Goal: Information Seeking & Learning: Learn about a topic

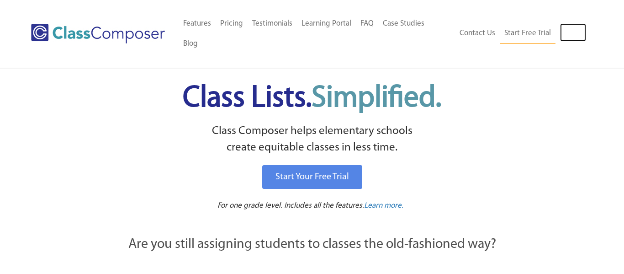
click at [570, 23] on link "Log In" at bounding box center [573, 32] width 26 height 18
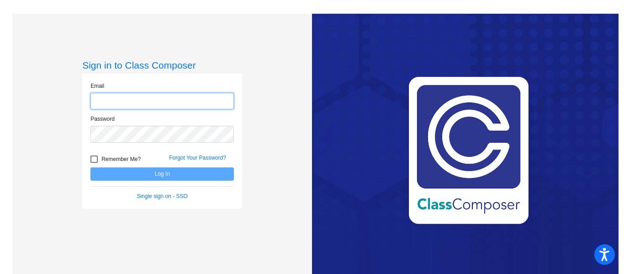
type input "[EMAIL_ADDRESS][DOMAIN_NAME]"
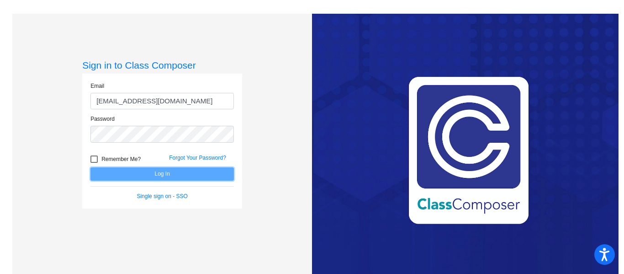
click at [156, 173] on button "Log In" at bounding box center [163, 173] width 144 height 13
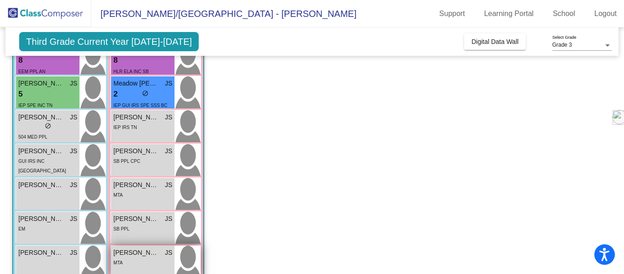
scroll to position [238, 0]
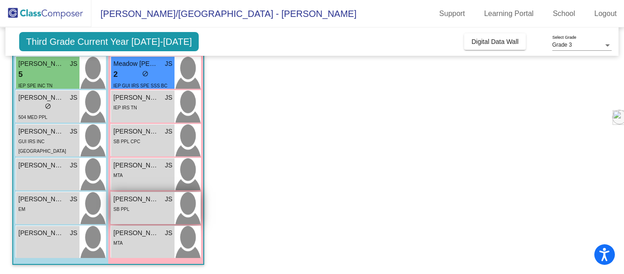
click at [137, 220] on div "[PERSON_NAME] JS lock do_not_disturb_alt SB PPL" at bounding box center [143, 208] width 64 height 32
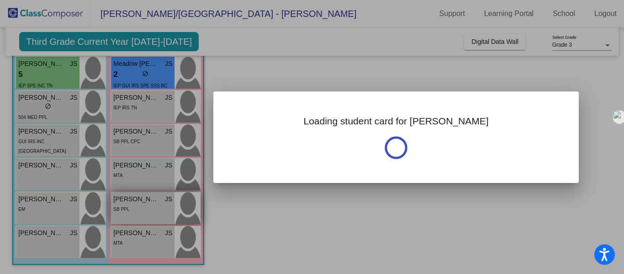
click at [137, 220] on div at bounding box center [312, 137] width 624 height 274
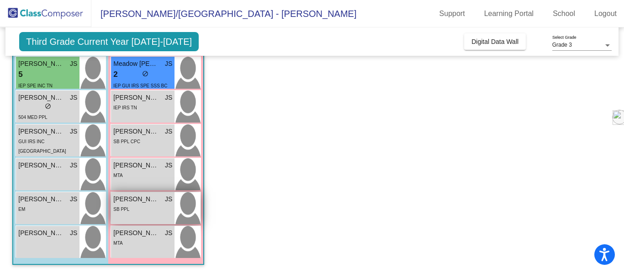
click at [145, 206] on div "SB PPL" at bounding box center [142, 209] width 59 height 10
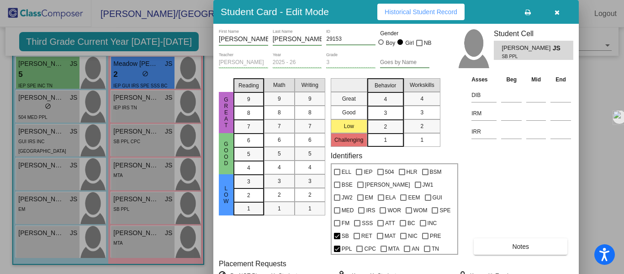
click at [436, 12] on span "Historical Student Record" at bounding box center [421, 11] width 73 height 7
click at [556, 14] on icon "button" at bounding box center [557, 12] width 5 height 6
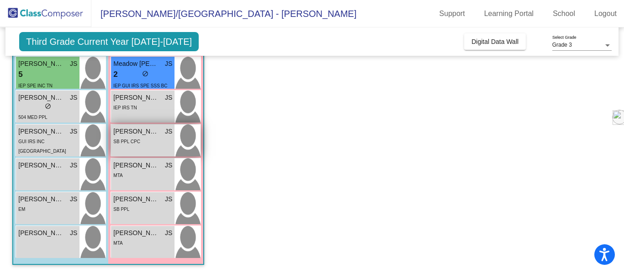
click at [148, 132] on span "[PERSON_NAME]" at bounding box center [136, 132] width 46 height 10
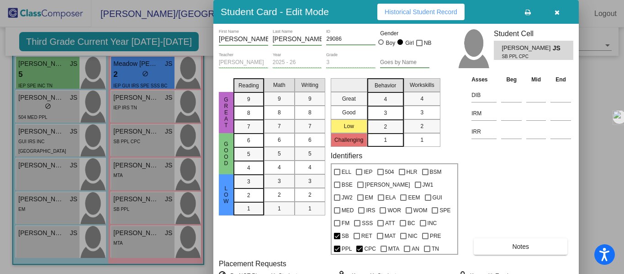
click at [405, 10] on span "Historical Student Record" at bounding box center [421, 11] width 73 height 7
click at [160, 69] on div at bounding box center [312, 137] width 624 height 274
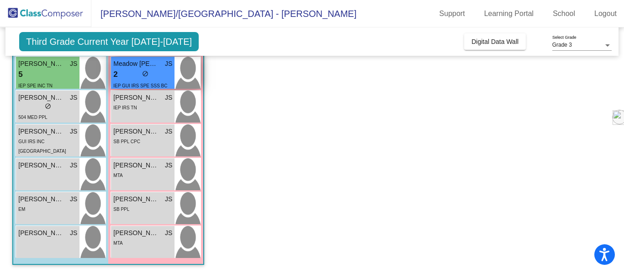
click at [161, 72] on div "2 lock do_not_disturb_alt" at bounding box center [142, 75] width 59 height 12
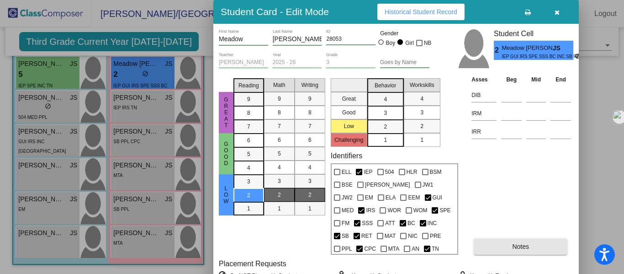
click at [511, 250] on button "Notes" at bounding box center [521, 246] width 94 height 16
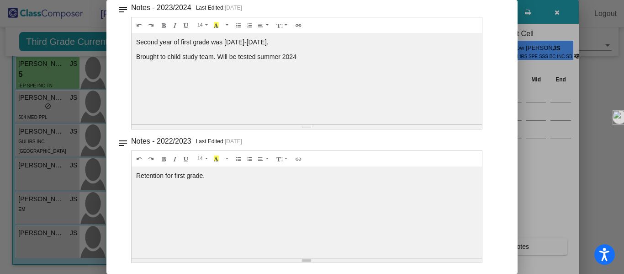
scroll to position [0, 0]
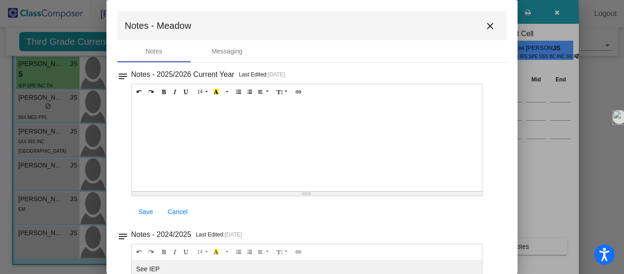
click at [486, 29] on mat-icon "close" at bounding box center [490, 26] width 11 height 11
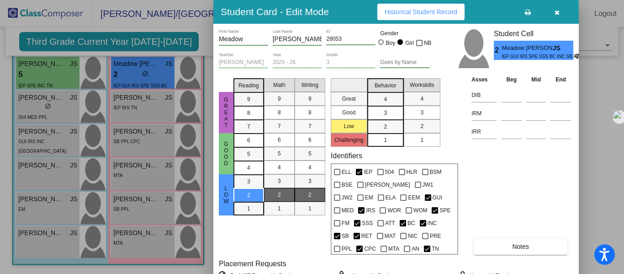
click at [432, 18] on button "Historical Student Record" at bounding box center [421, 12] width 87 height 16
click at [559, 12] on icon "button" at bounding box center [557, 12] width 5 height 6
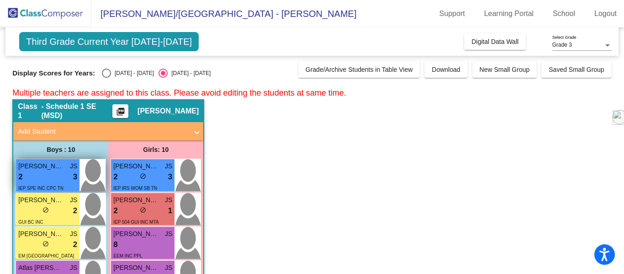
click at [40, 170] on span "[PERSON_NAME]" at bounding box center [41, 166] width 46 height 10
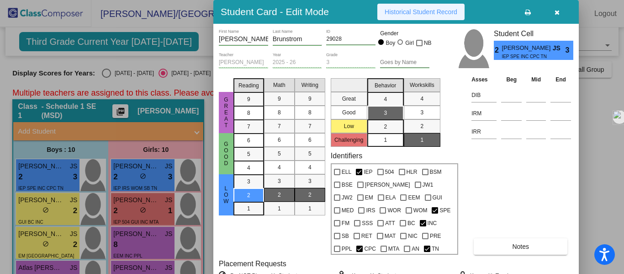
click at [428, 10] on span "Historical Student Record" at bounding box center [421, 11] width 73 height 7
click at [560, 13] on button "button" at bounding box center [557, 12] width 29 height 16
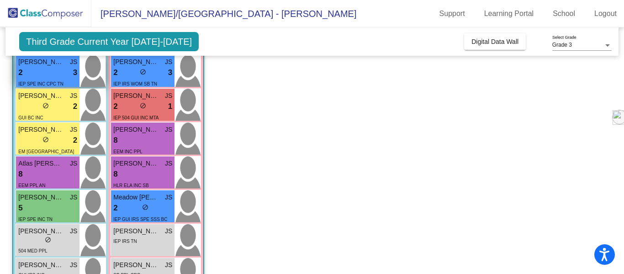
scroll to position [102, 0]
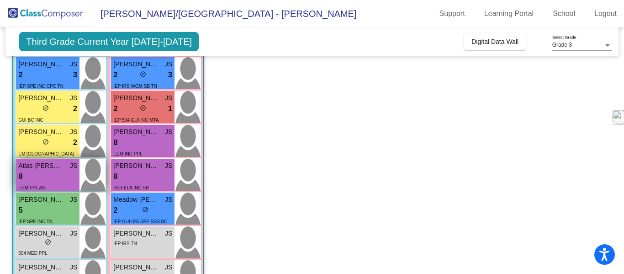
click at [55, 171] on div "8 lock do_not_disturb_alt" at bounding box center [47, 177] width 59 height 12
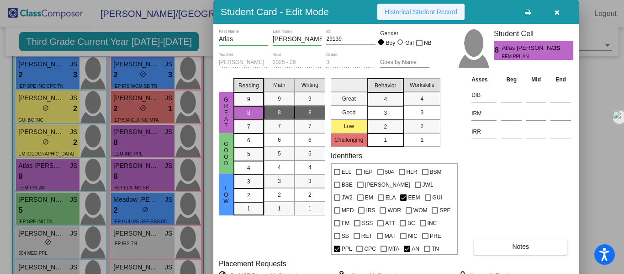
click at [412, 15] on span "Historical Student Record" at bounding box center [421, 11] width 73 height 7
click at [560, 16] on button "button" at bounding box center [557, 12] width 29 height 16
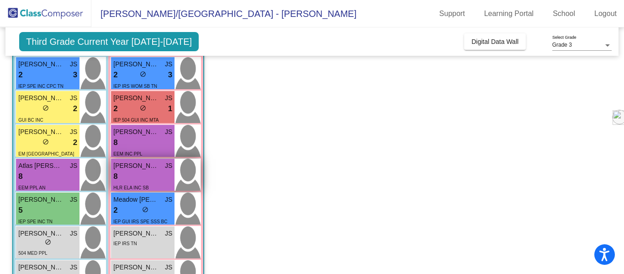
click at [139, 174] on div "8 lock do_not_disturb_alt" at bounding box center [142, 177] width 59 height 12
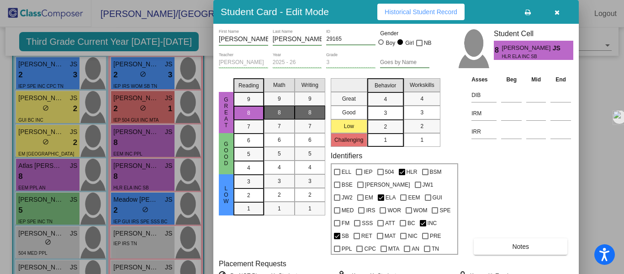
click at [447, 8] on span "Historical Student Record" at bounding box center [421, 11] width 73 height 7
click at [132, 152] on div at bounding box center [312, 137] width 624 height 274
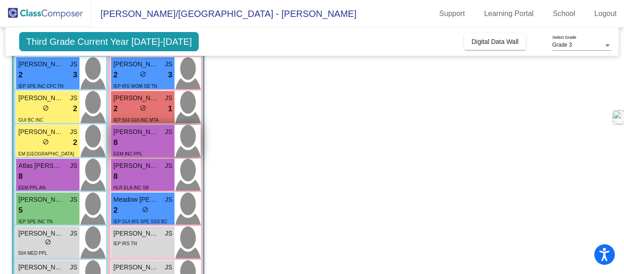
click at [144, 148] on div "8 lock do_not_disturb_alt" at bounding box center [142, 143] width 59 height 12
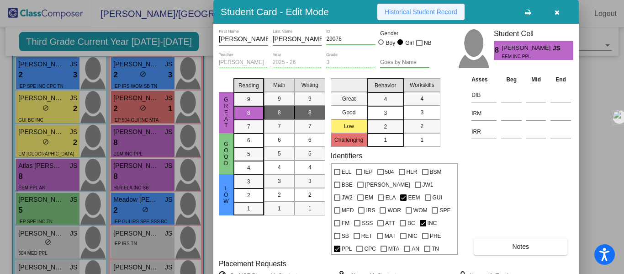
click at [422, 10] on span "Historical Student Record" at bounding box center [421, 11] width 73 height 7
click at [561, 13] on button "button" at bounding box center [557, 12] width 29 height 16
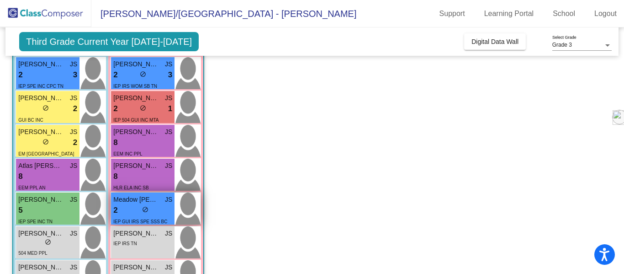
click at [161, 209] on div "2 lock do_not_disturb_alt" at bounding box center [142, 210] width 59 height 12
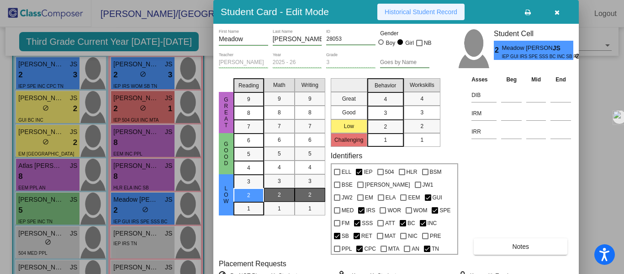
click at [431, 17] on button "Historical Student Record" at bounding box center [421, 12] width 87 height 16
click at [557, 14] on icon "button" at bounding box center [557, 12] width 5 height 6
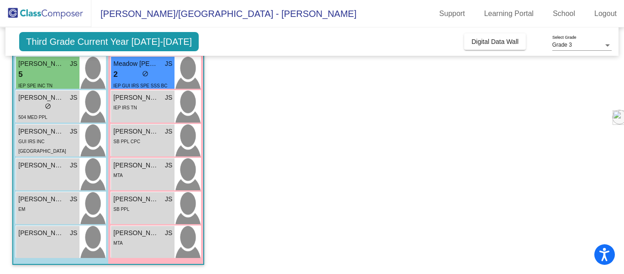
scroll to position [0, 0]
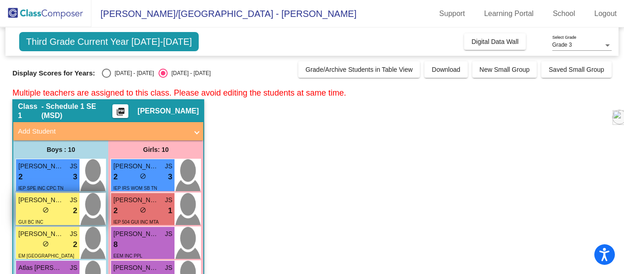
click at [60, 213] on div "lock do_not_disturb_alt 2" at bounding box center [47, 211] width 59 height 12
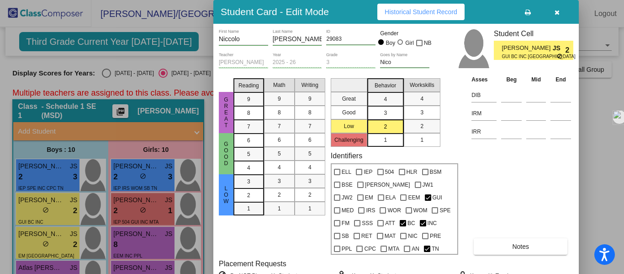
click at [426, 16] on button "Historical Student Record" at bounding box center [421, 12] width 87 height 16
